Goal: Task Accomplishment & Management: Manage account settings

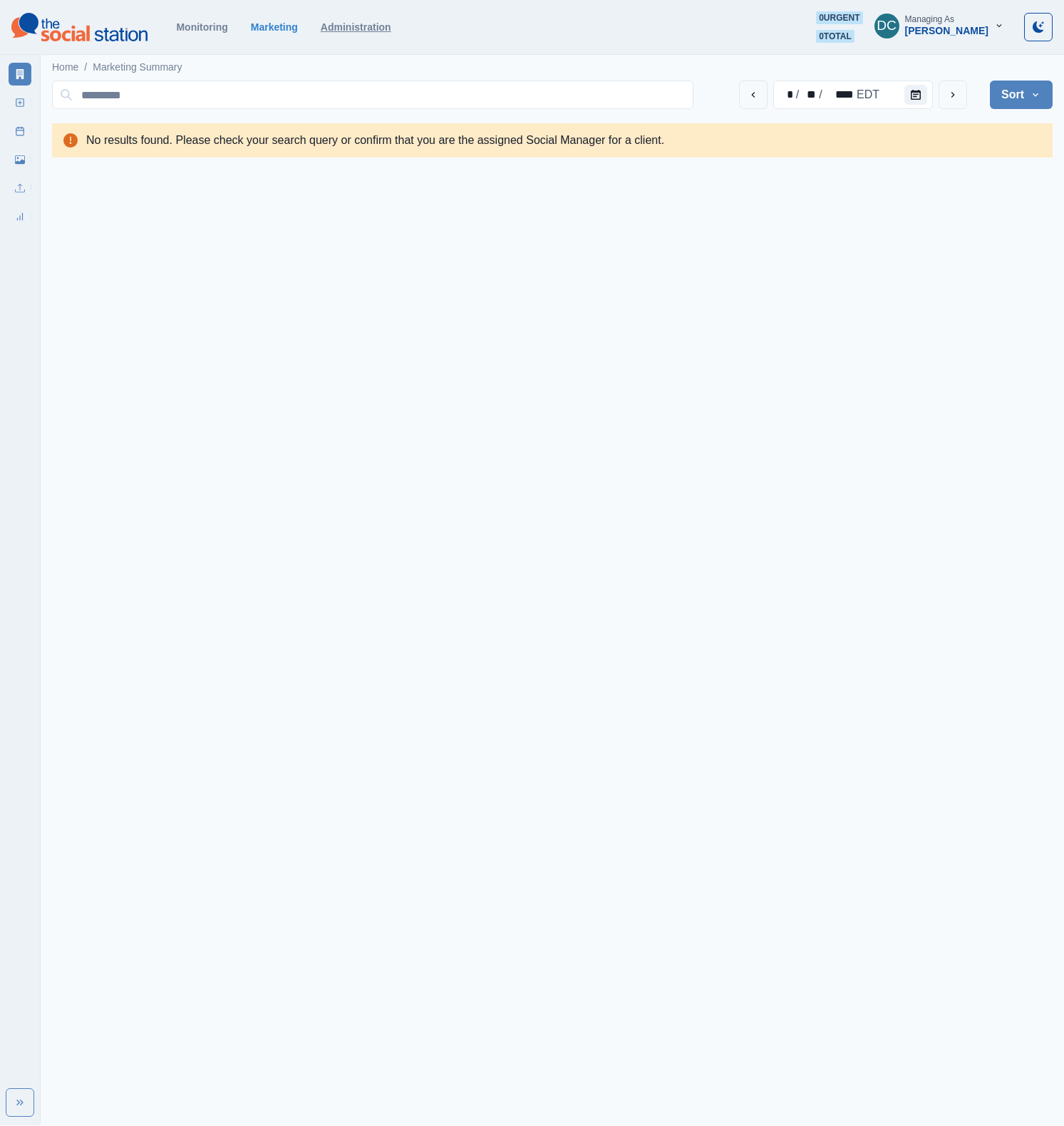
click at [385, 29] on link "Administration" at bounding box center [355, 27] width 71 height 11
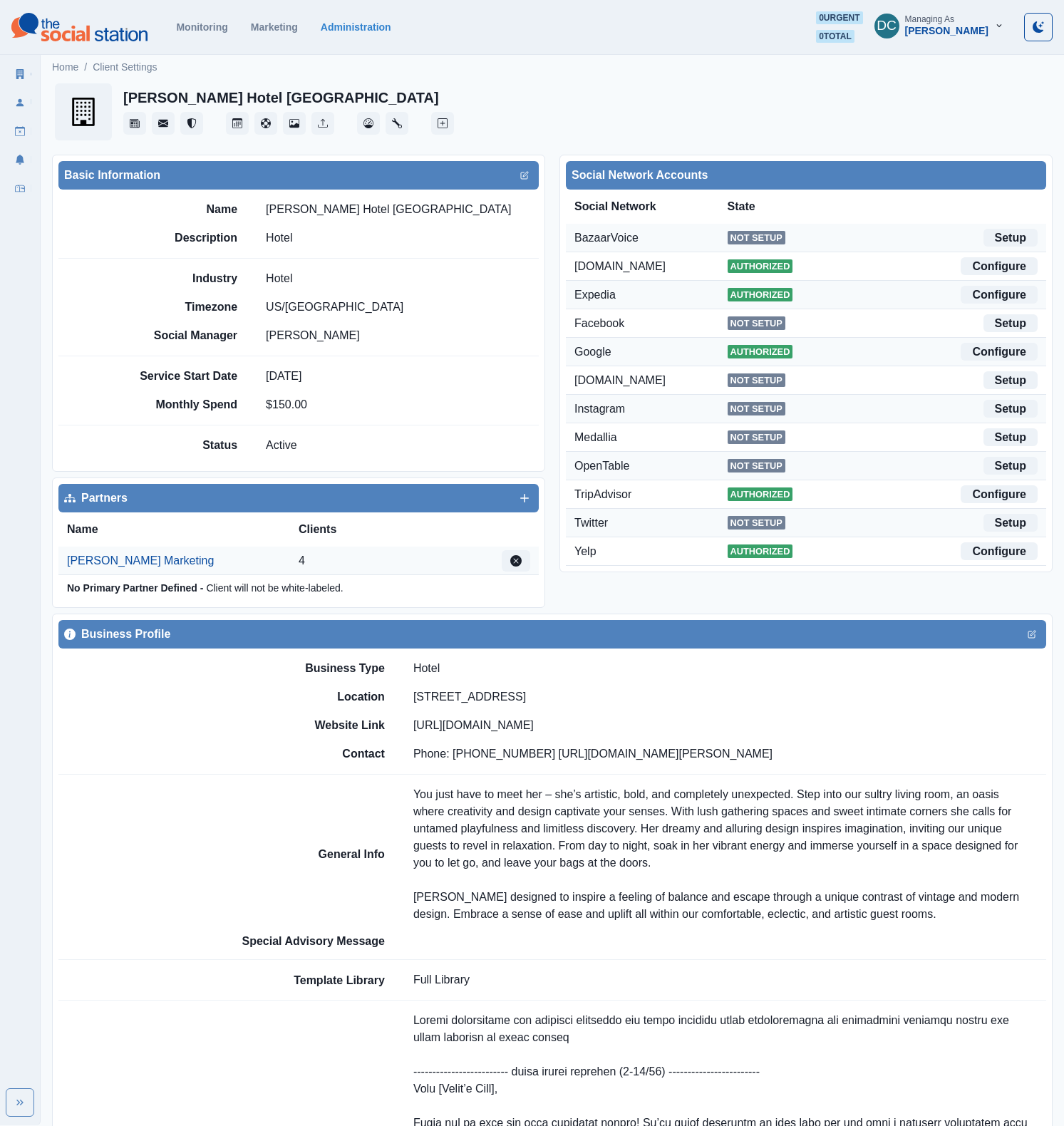
click at [211, 98] on h2 "[PERSON_NAME] Hotel [GEOGRAPHIC_DATA]" at bounding box center [281, 98] width 316 height 17
copy div "[PERSON_NAME] Hotel [GEOGRAPHIC_DATA]"
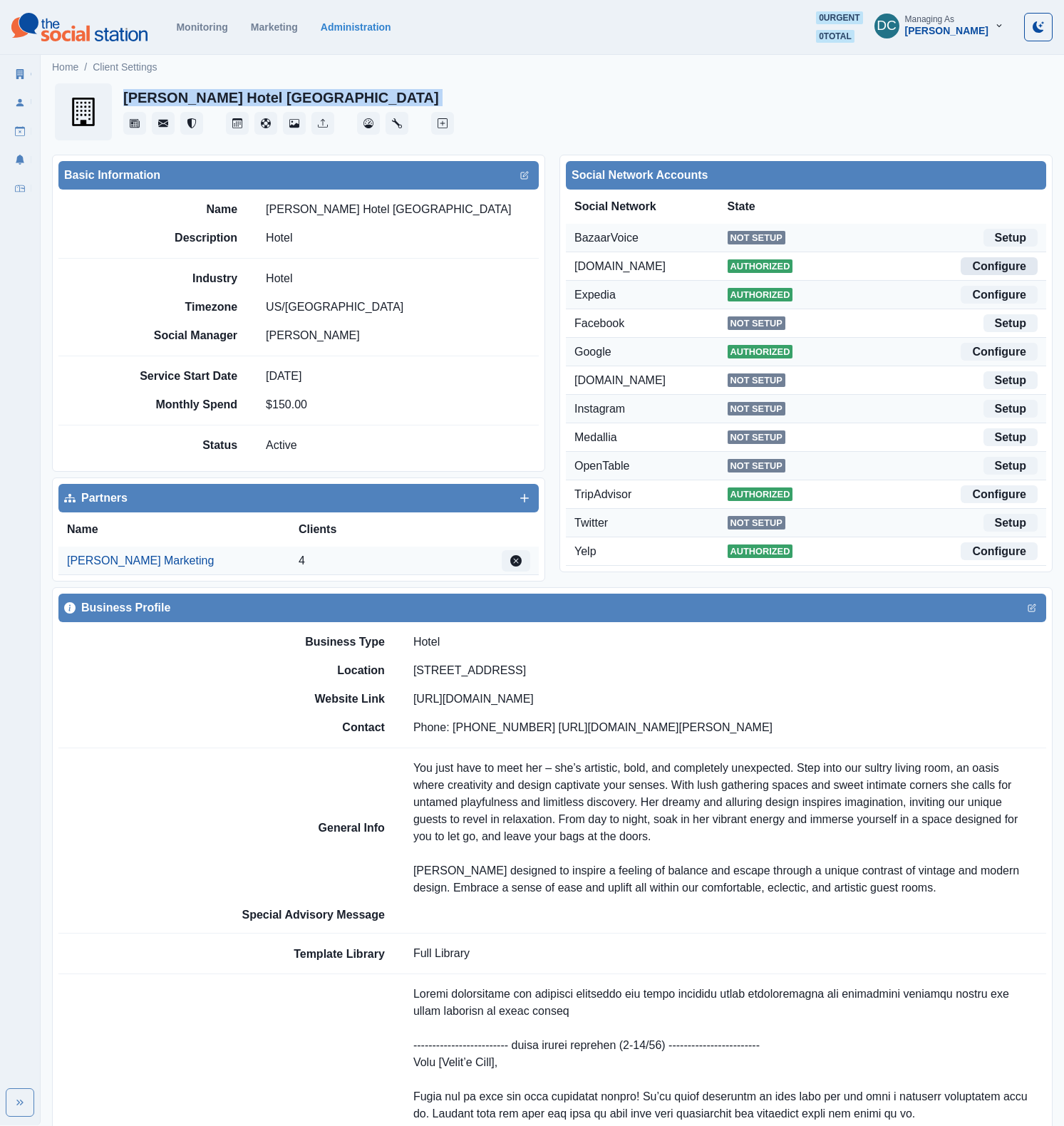
click at [983, 269] on link "Configure" at bounding box center [1000, 266] width 77 height 18
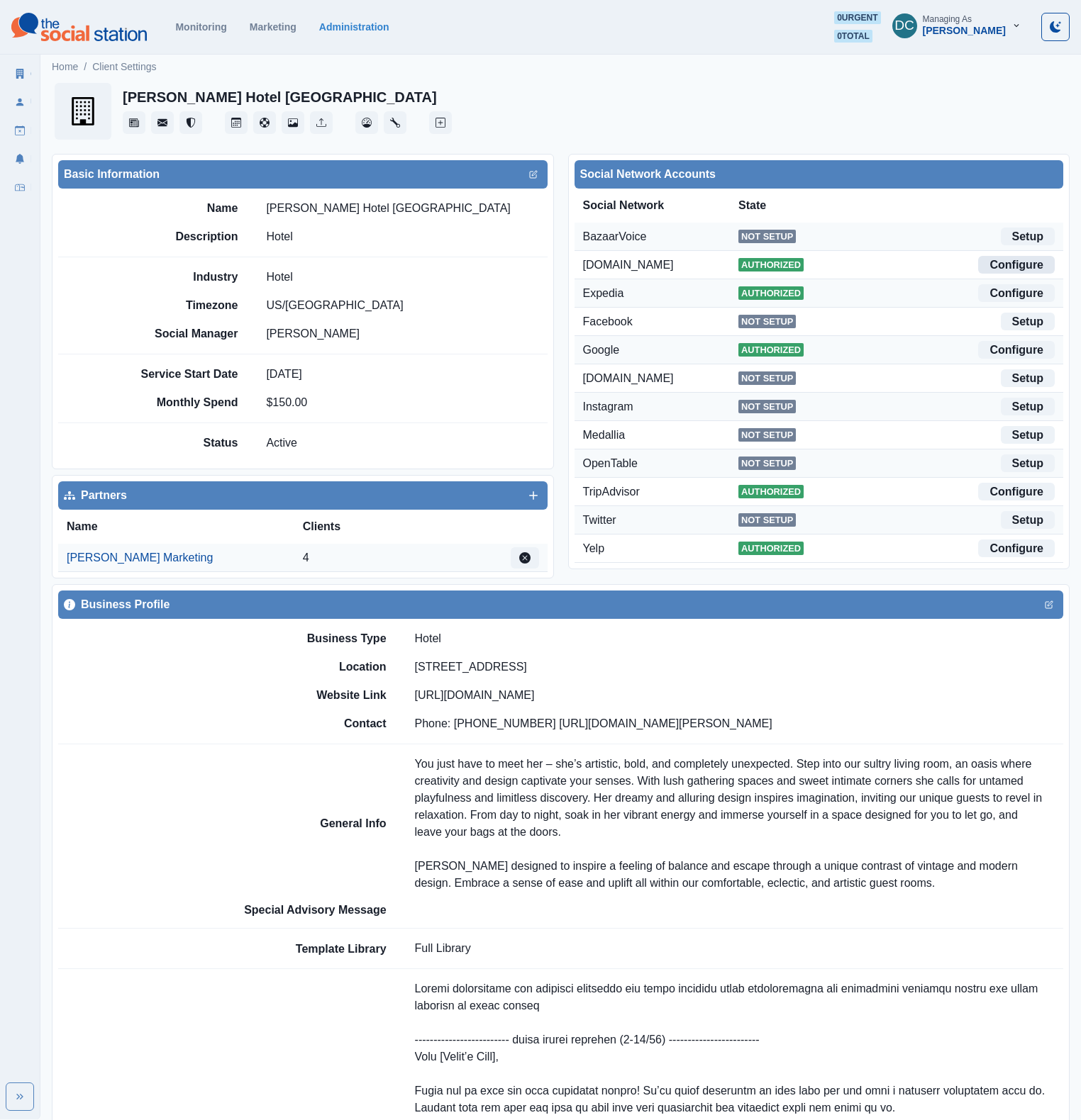
click at [1035, 266] on link "Configure" at bounding box center [1016, 264] width 77 height 18
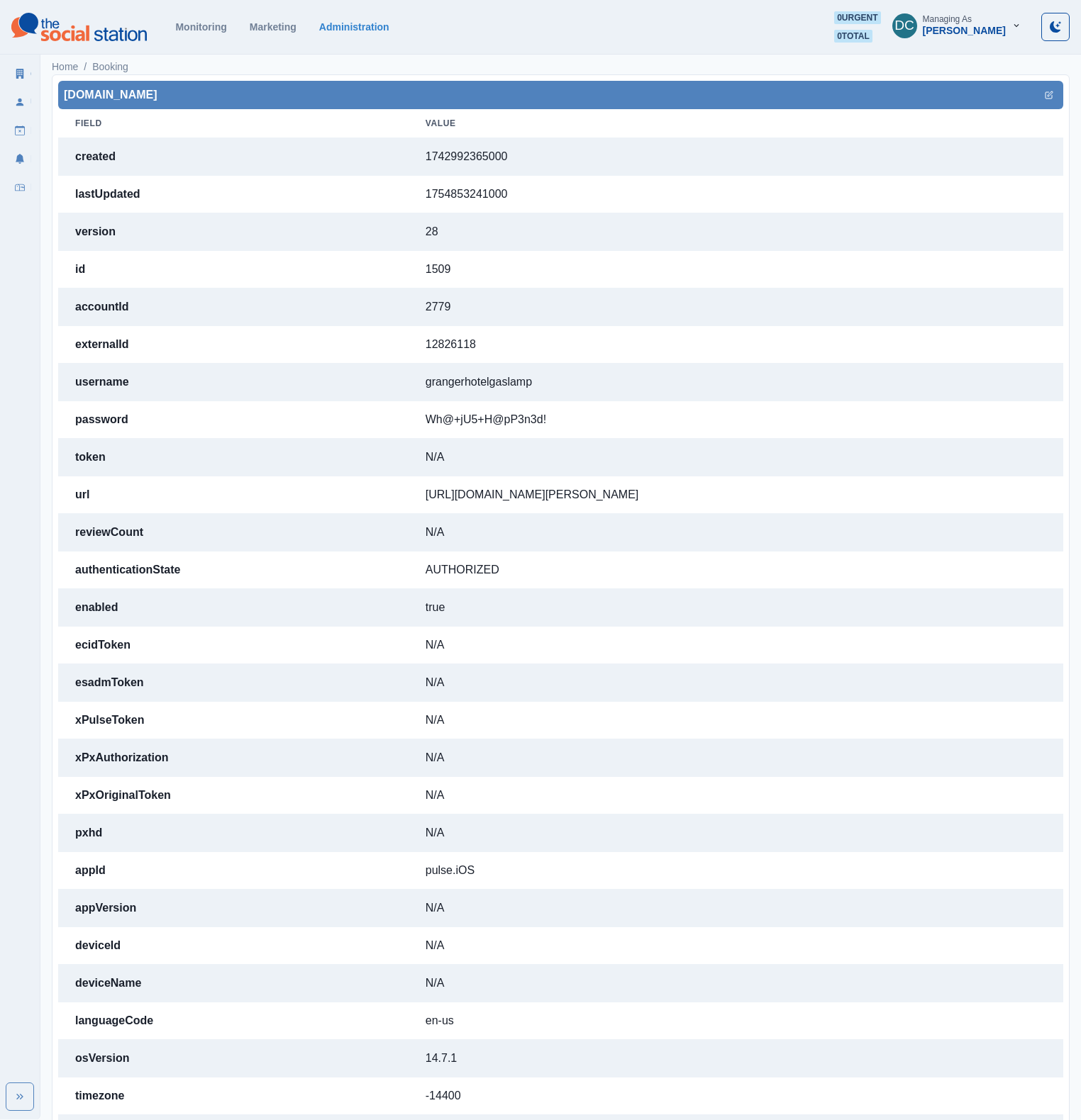
click at [440, 490] on td "[URL][DOMAIN_NAME][PERSON_NAME]" at bounding box center [736, 495] width 654 height 37
copy td "[URL][DOMAIN_NAME][PERSON_NAME]"
drag, startPoint x: 413, startPoint y: 380, endPoint x: 537, endPoint y: 384, distance: 124.1
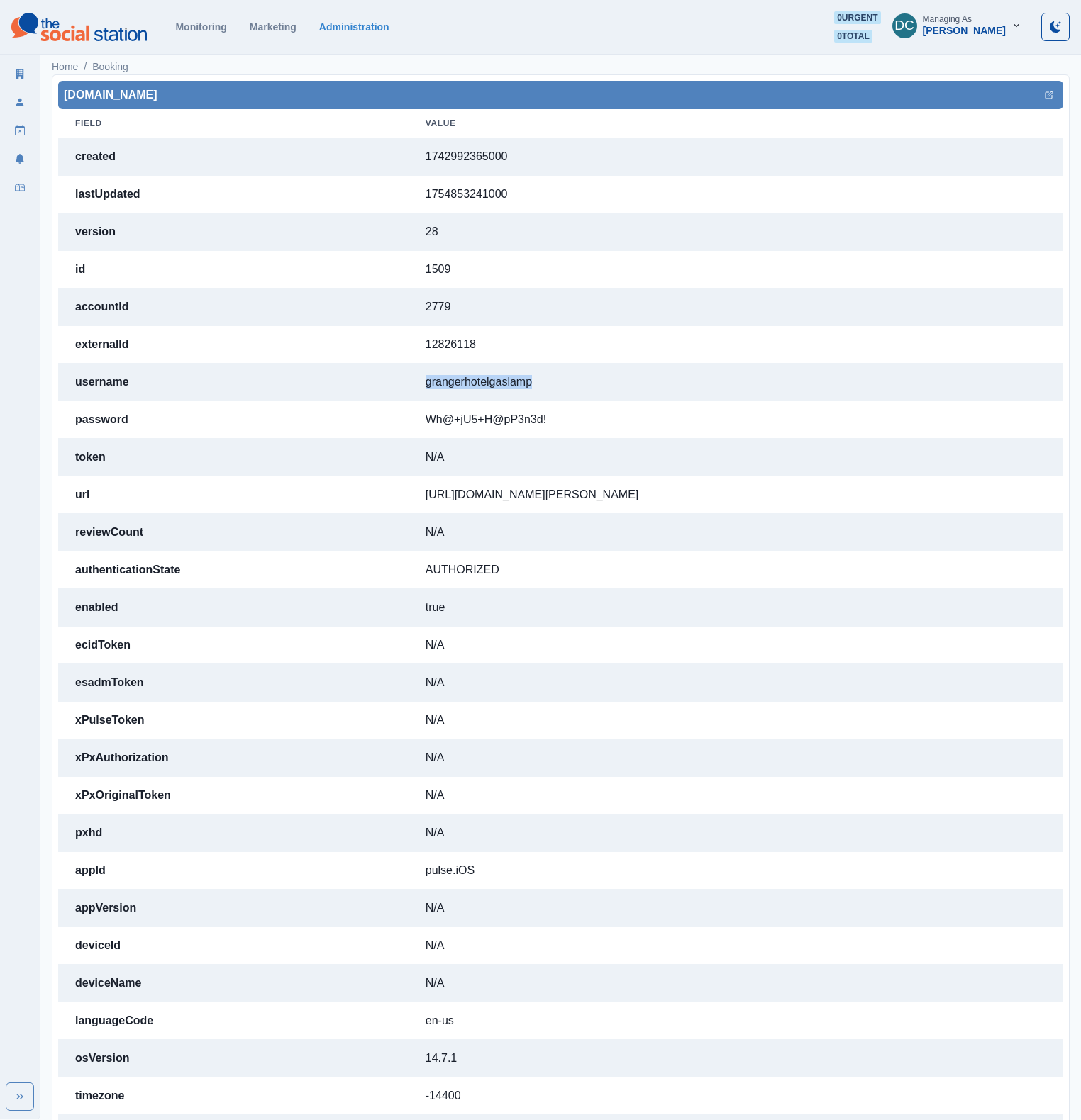
click at [537, 384] on td "grangerhotelgaslamp" at bounding box center [736, 382] width 654 height 37
copy td "grangerhotelgaslamp"
click at [410, 410] on td "Wh@+jU5+H@pP3n3d!" at bounding box center [736, 420] width 654 height 37
click at [410, 418] on td "Wh@+jU5+H@pP3n3d!" at bounding box center [736, 420] width 654 height 37
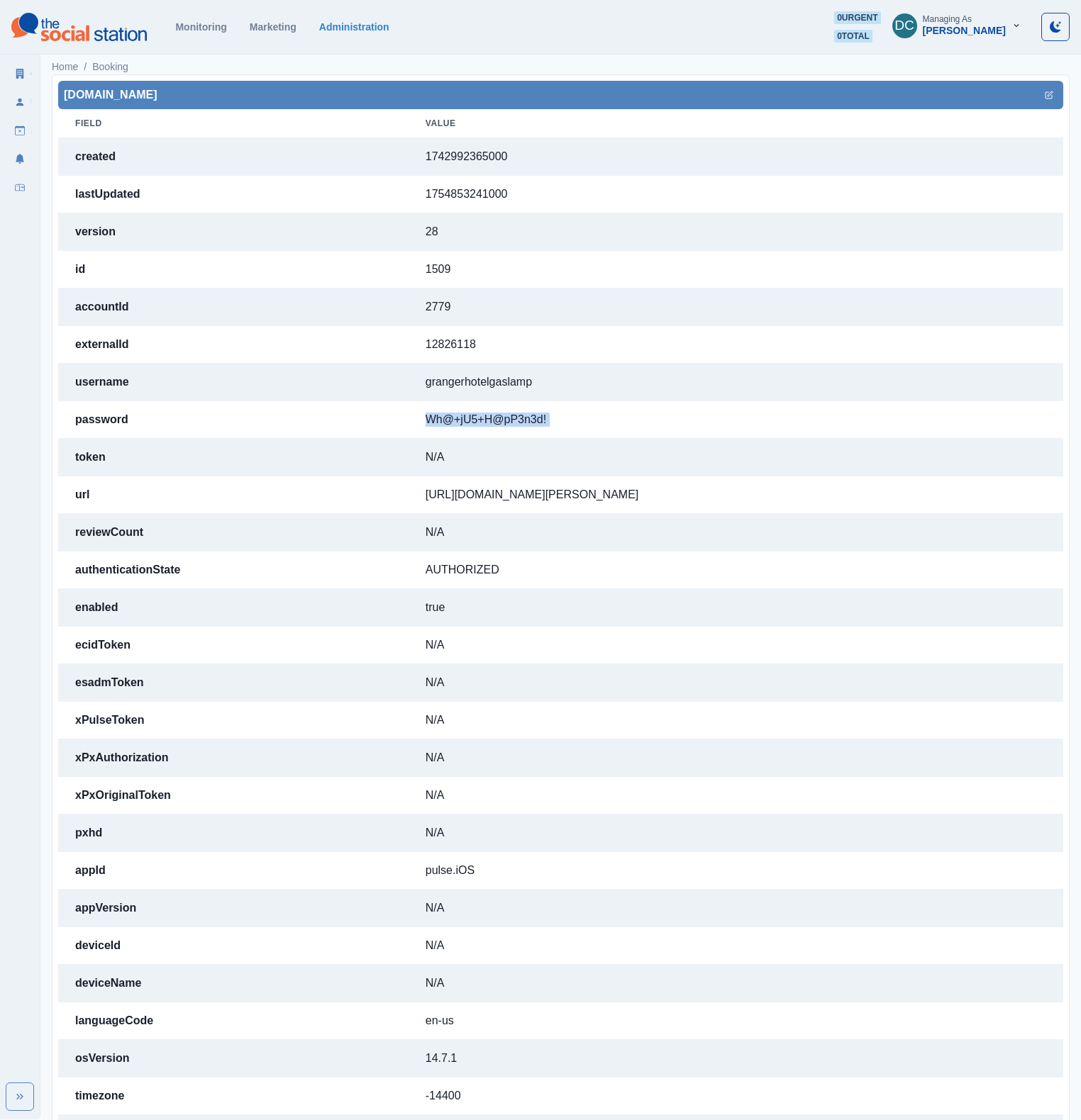
click at [410, 418] on td "Wh@+jU5+H@pP3n3d!" at bounding box center [736, 420] width 654 height 37
copy td "Wh@+jU5+H@pP3n3d!"
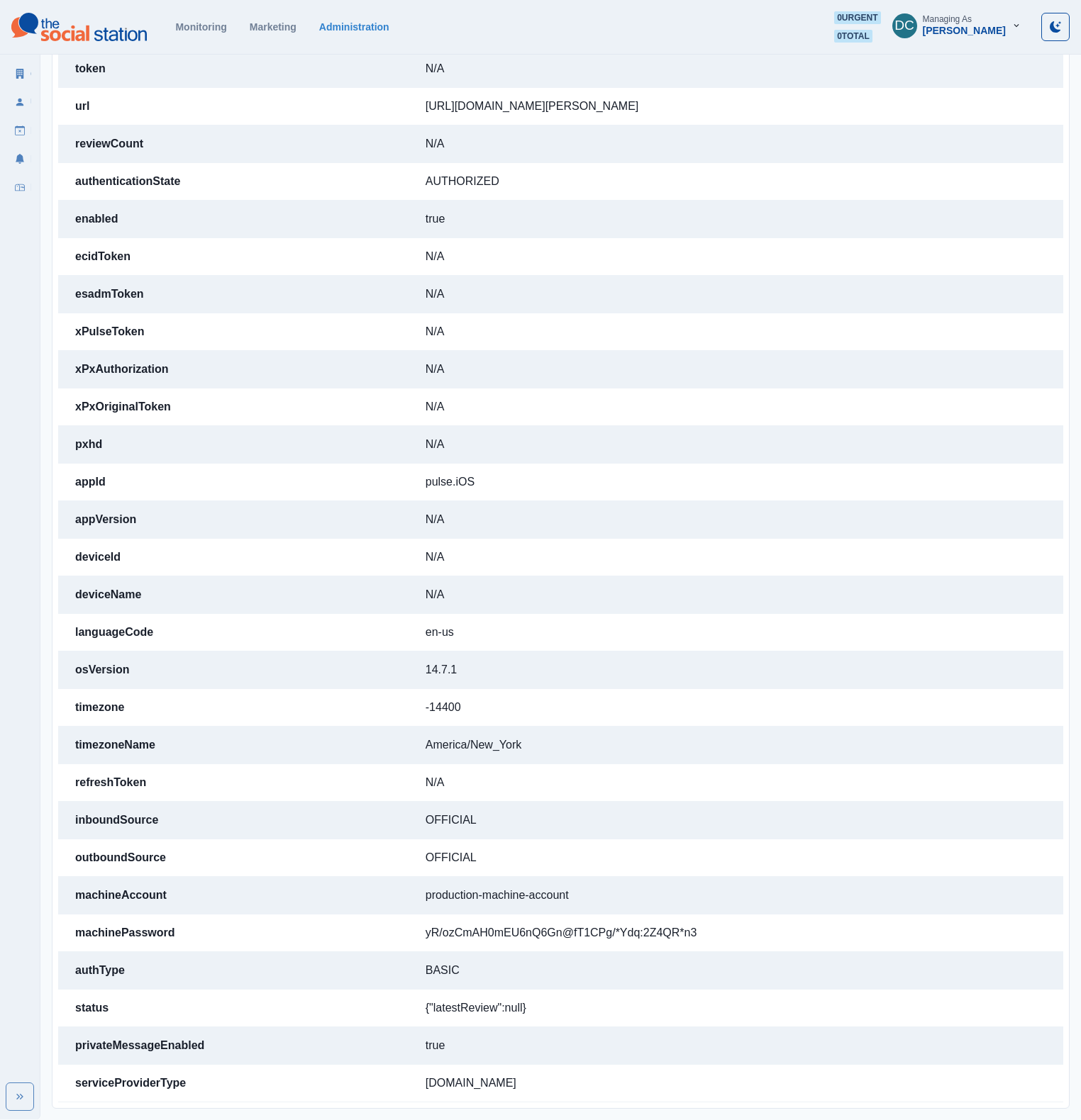
click at [426, 898] on td "production-machine-account" at bounding box center [736, 896] width 654 height 37
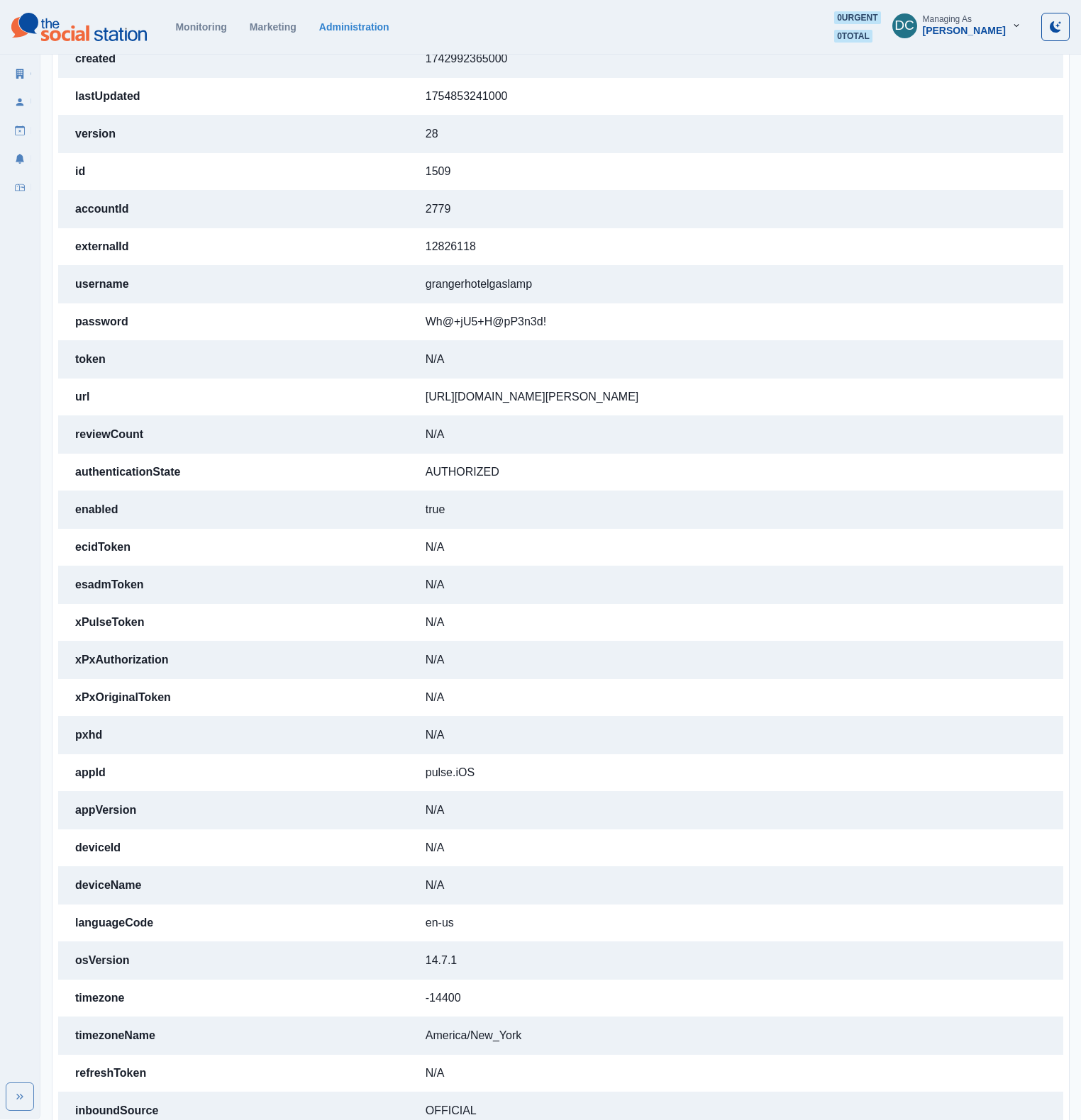
scroll to position [0, 0]
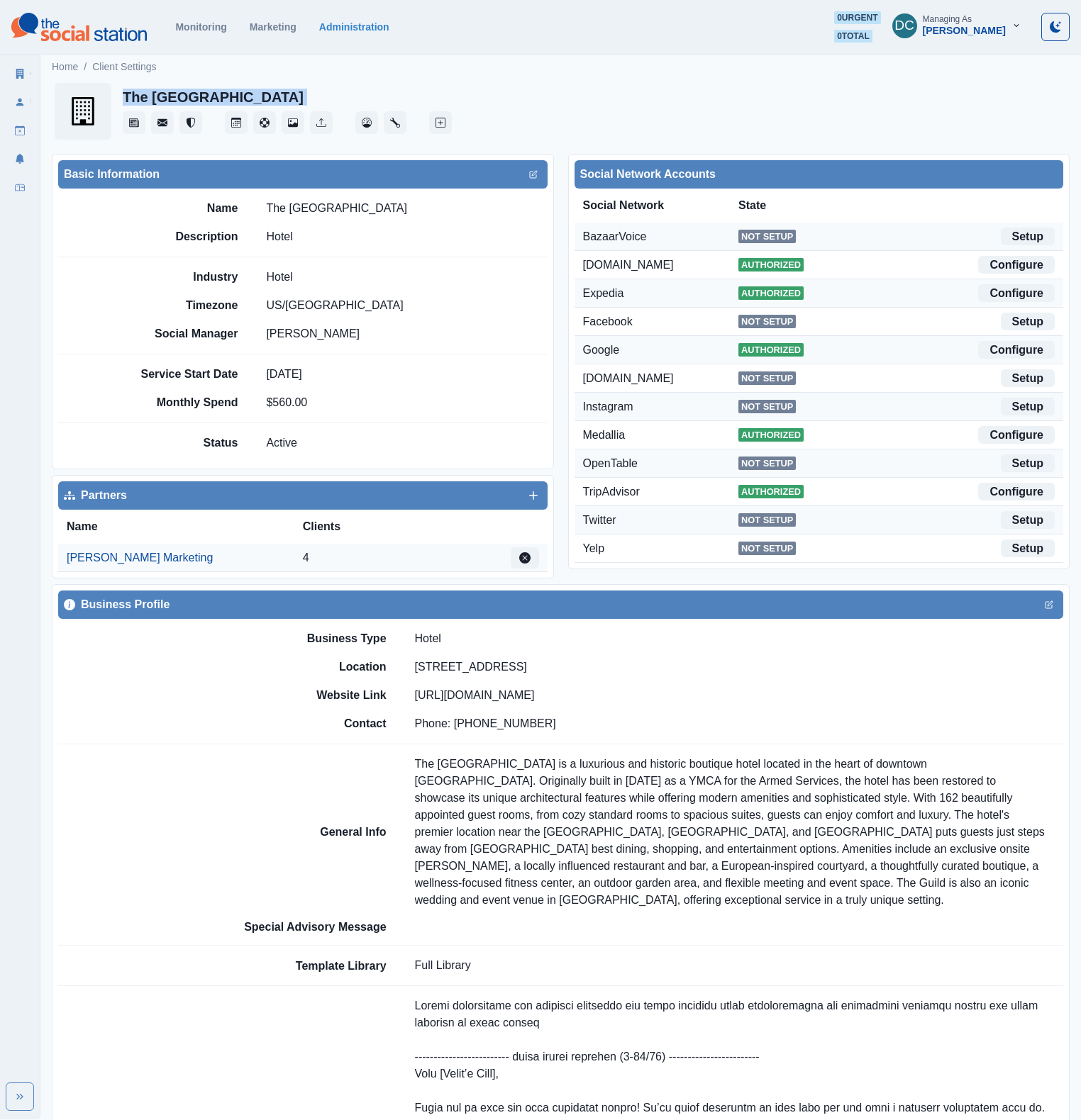
drag, startPoint x: 124, startPoint y: 97, endPoint x: 298, endPoint y: 106, distance: 174.2
click at [319, 101] on div "The Guild Hotel San Diego" at bounding box center [287, 112] width 329 height 45
click at [1021, 265] on link "Configure" at bounding box center [1016, 264] width 77 height 18
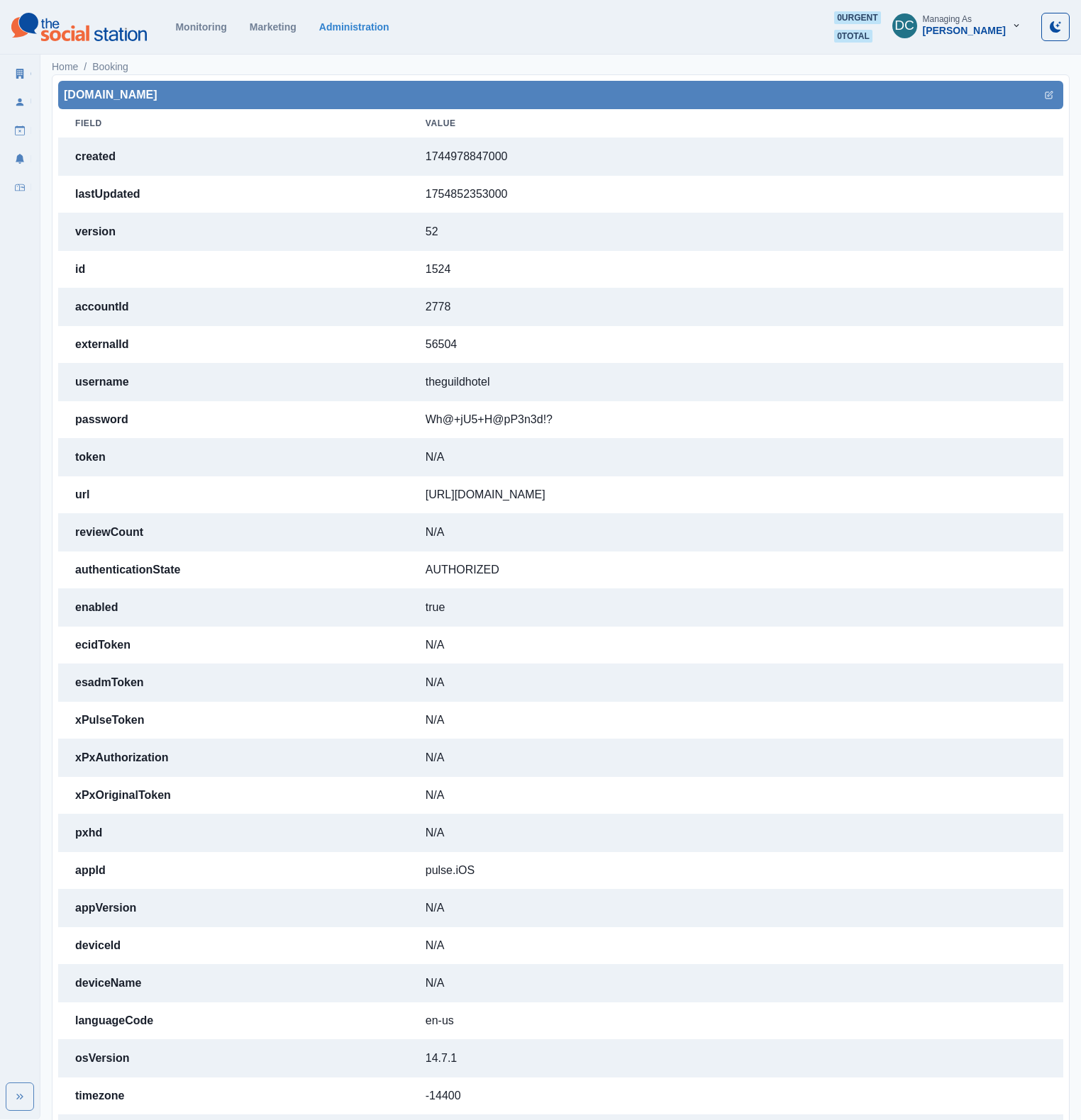
click at [758, 487] on td "https://www.booking.com/hotel/us/the-guild-hotel-san-diego.html" at bounding box center [736, 495] width 654 height 37
drag, startPoint x: 595, startPoint y: 497, endPoint x: 378, endPoint y: 497, distance: 217.0
click at [409, 497] on td "https://www.booking.com/hotel/us/the-guild-hotel-san-diego.html" at bounding box center [736, 495] width 654 height 37
copy td "https://www.booking.com/hotel/us/the-guild-hotel-san-diego.html"
drag, startPoint x: 377, startPoint y: 392, endPoint x: 532, endPoint y: 380, distance: 155.5
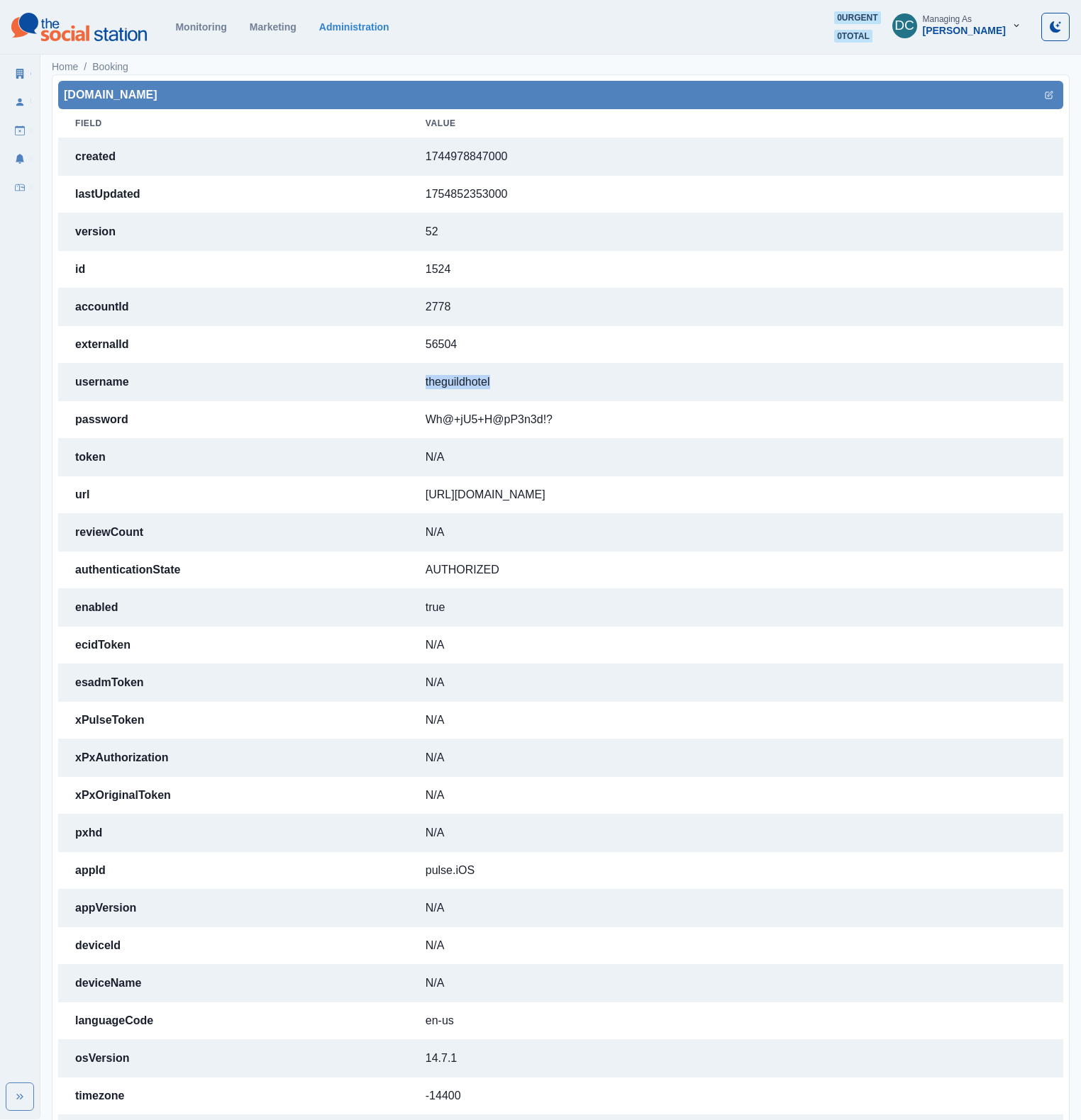
click at [532, 380] on tr "username theguildhotel" at bounding box center [561, 382] width 1005 height 37
copy tr "theguildhotel"
drag, startPoint x: 533, startPoint y: 426, endPoint x: 359, endPoint y: 423, distance: 174.0
click at [359, 423] on tr "password Wh@+jU5+H@pP3n3d!?" at bounding box center [561, 420] width 1005 height 37
copy tr "Wh@+jU5+H@pP3n3d!?"
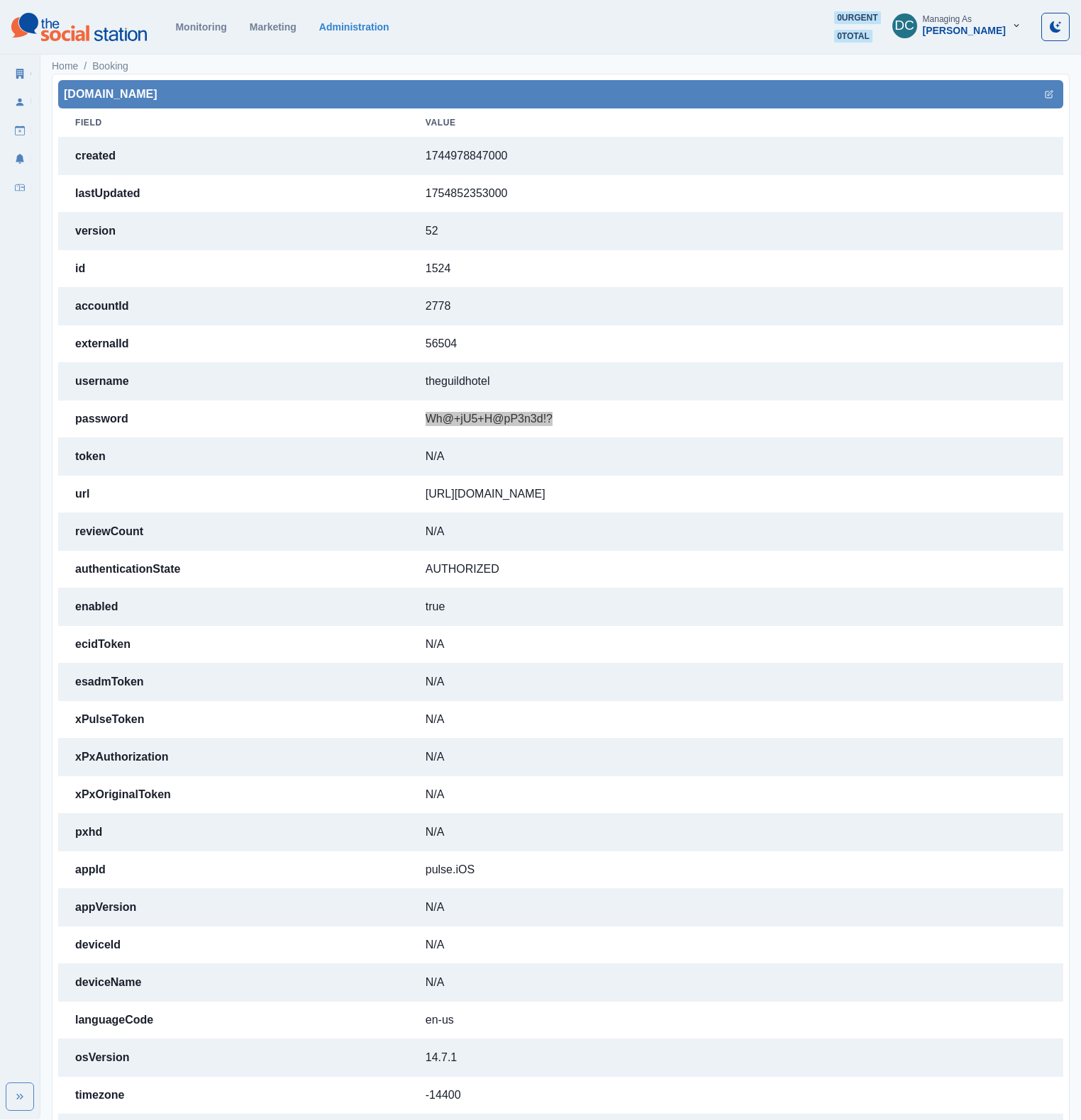
scroll to position [10, 0]
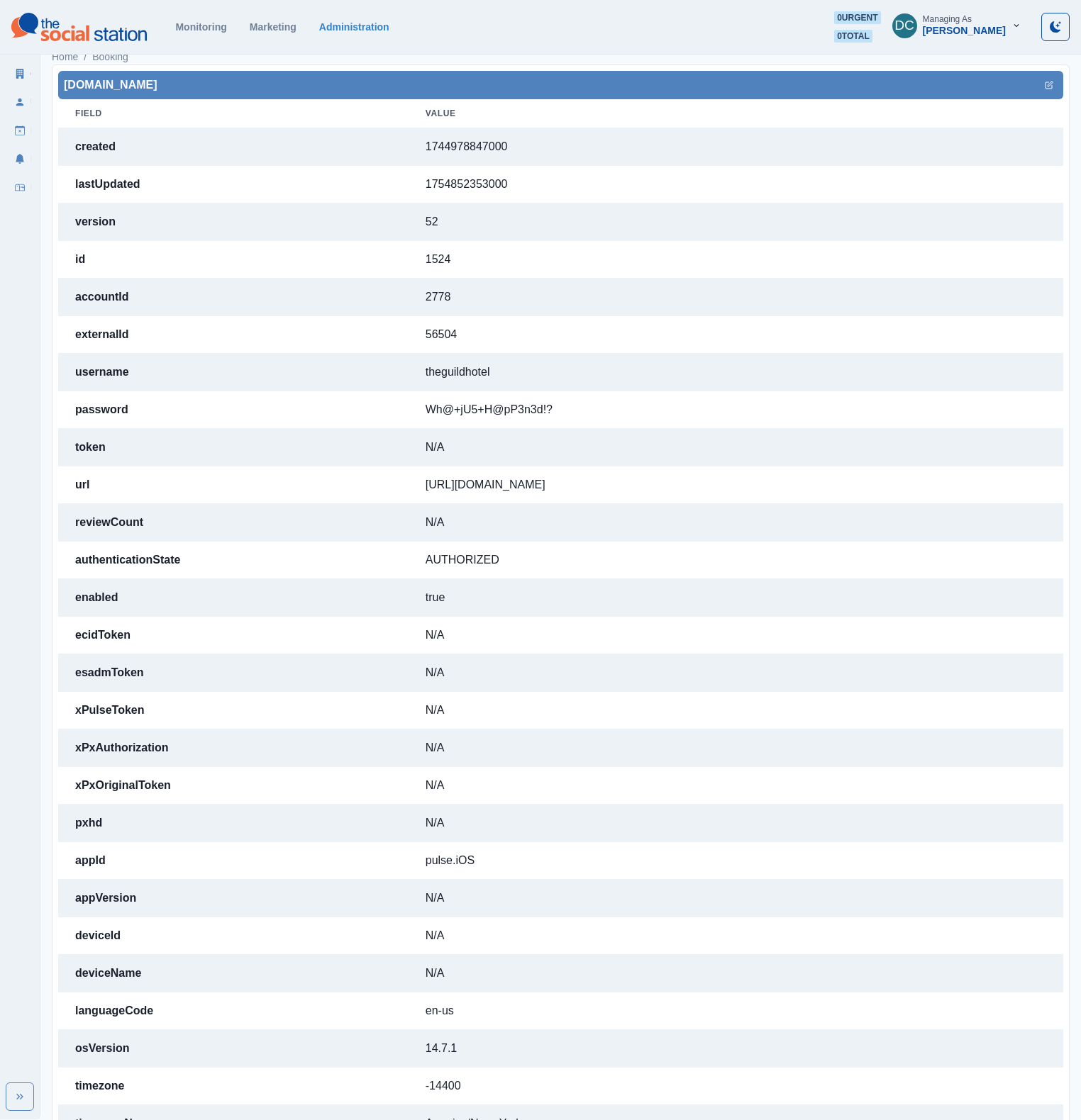
click at [473, 383] on td "theguildhotel" at bounding box center [736, 372] width 654 height 37
drag, startPoint x: 392, startPoint y: 369, endPoint x: 514, endPoint y: 371, distance: 122.0
click at [514, 371] on td "theguildhotel" at bounding box center [736, 372] width 654 height 37
copy td "theguildhotel"
